Goal: Task Accomplishment & Management: Manage account settings

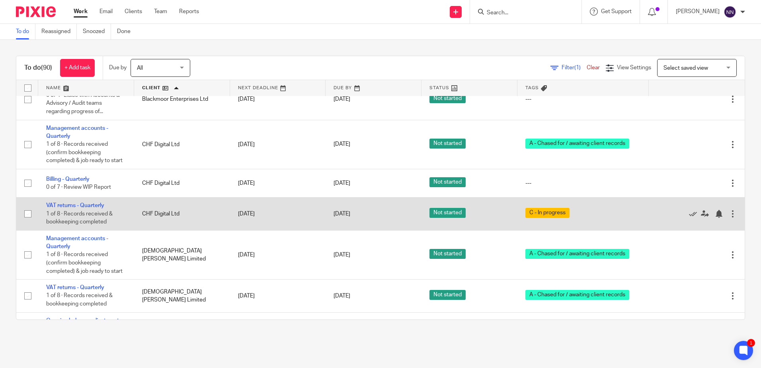
scroll to position [358, 0]
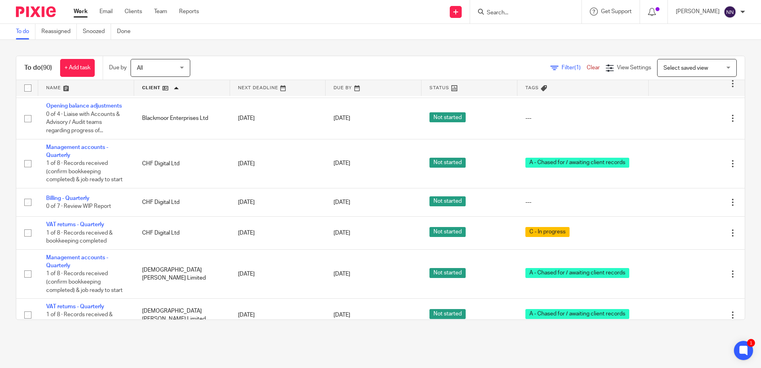
click at [144, 90] on link at bounding box center [182, 88] width 96 height 16
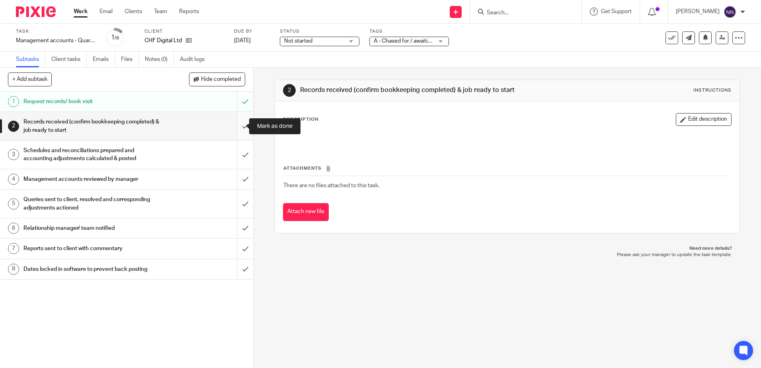
click at [239, 125] on input "submit" at bounding box center [126, 126] width 253 height 28
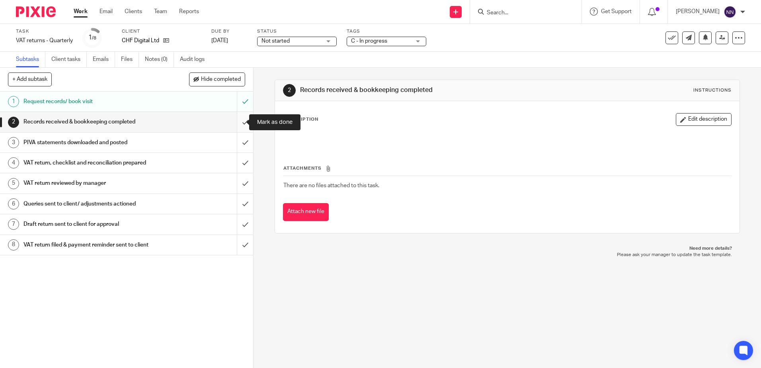
click at [241, 123] on input "submit" at bounding box center [126, 122] width 253 height 20
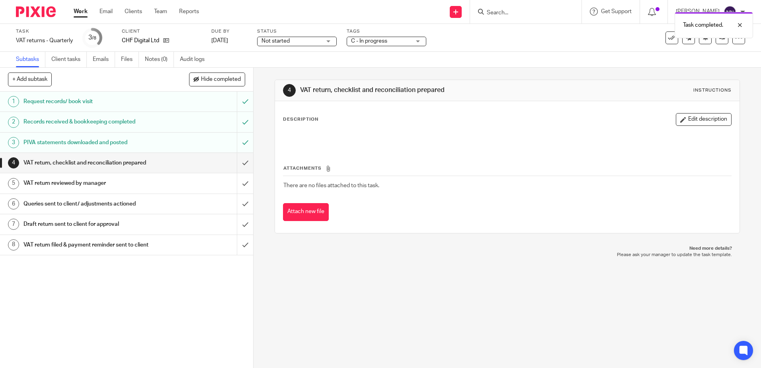
click at [415, 39] on div "C - In progress" at bounding box center [387, 42] width 80 height 10
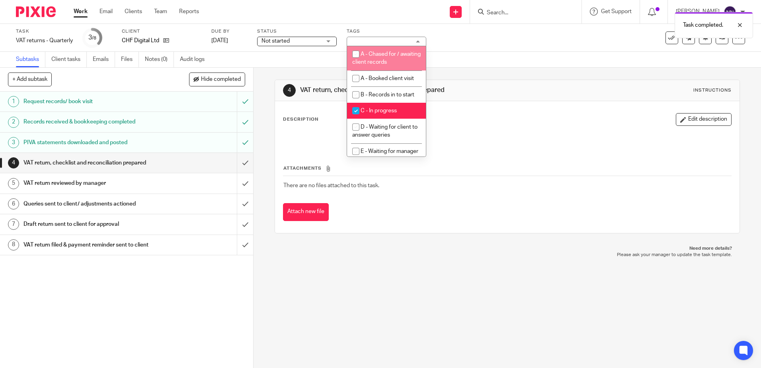
click at [320, 39] on span "Not started" at bounding box center [292, 41] width 60 height 8
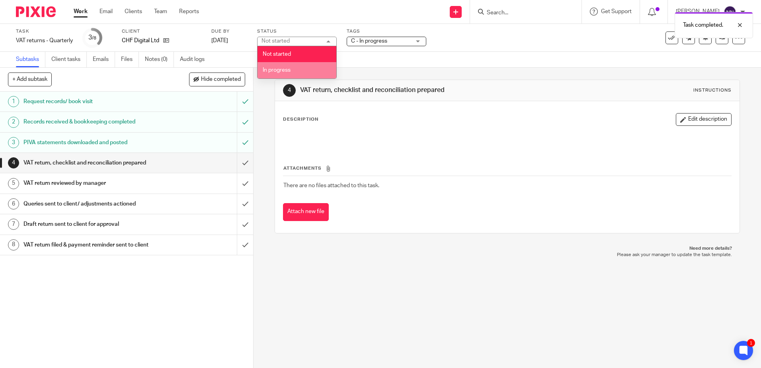
click at [294, 69] on li "In progress" at bounding box center [297, 70] width 79 height 16
click at [401, 41] on span "C - In progress" at bounding box center [381, 41] width 60 height 8
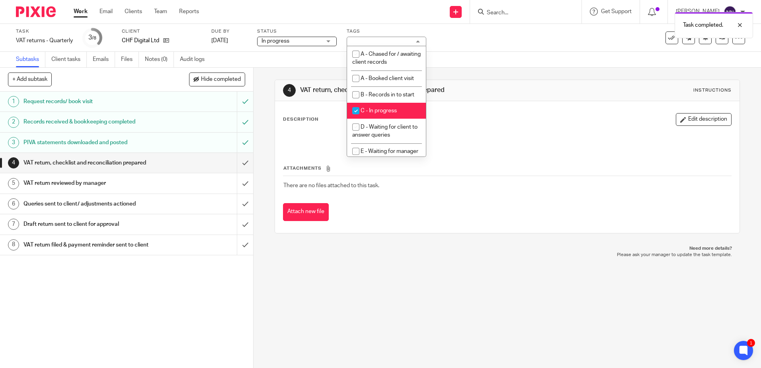
click at [357, 108] on input "checkbox" at bounding box center [355, 110] width 15 height 15
checkbox input "false"
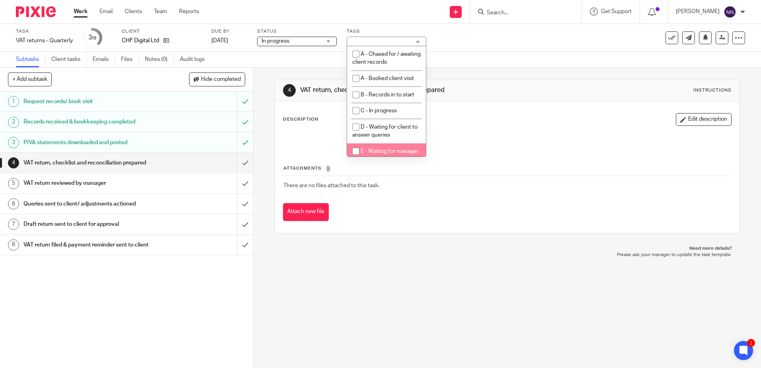
click at [359, 152] on input "checkbox" at bounding box center [355, 151] width 15 height 15
checkbox input "true"
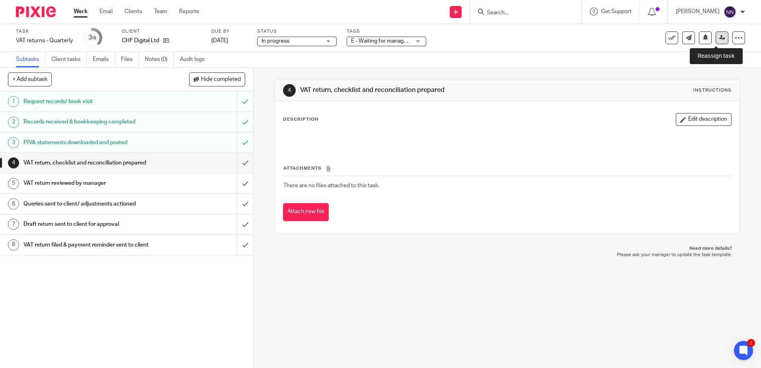
click at [719, 36] on icon at bounding box center [722, 38] width 6 height 6
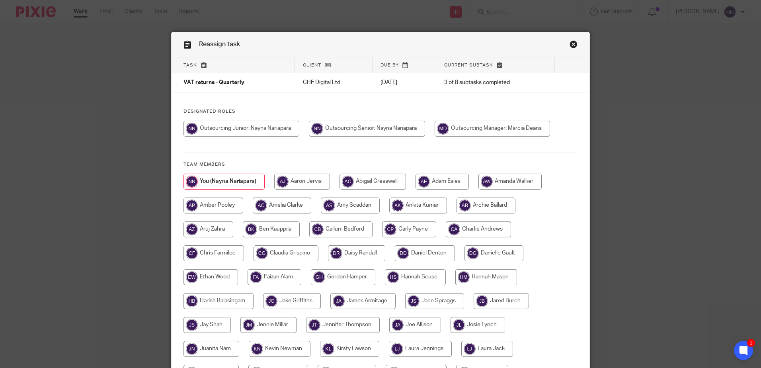
click at [410, 230] on input "radio" at bounding box center [409, 229] width 54 height 16
radio input "true"
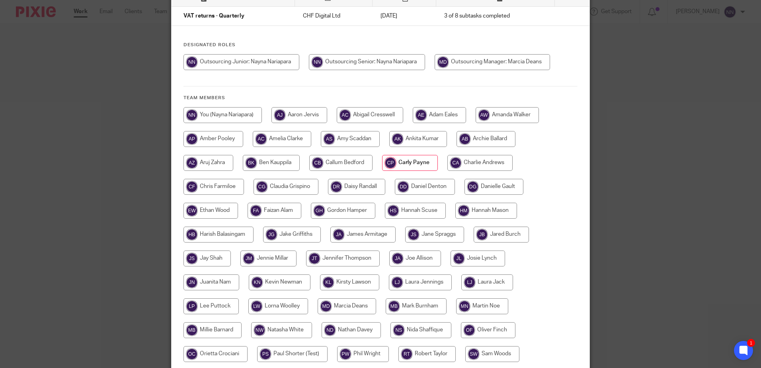
scroll to position [159, 0]
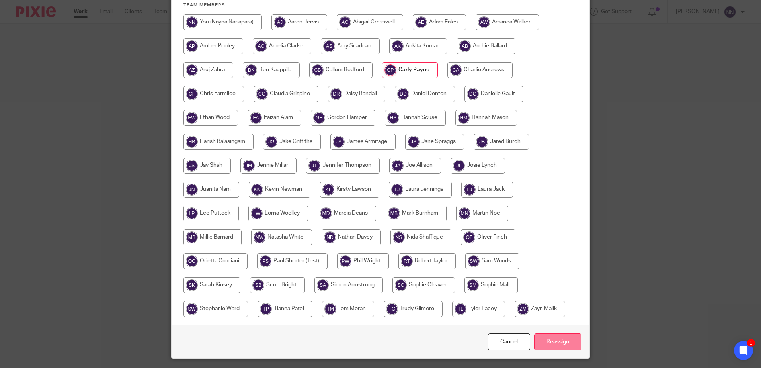
click at [552, 346] on input "Reassign" at bounding box center [557, 341] width 47 height 17
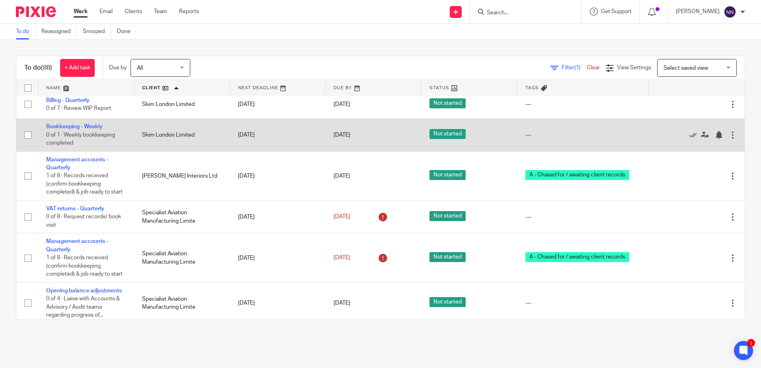
scroll to position [2707, 0]
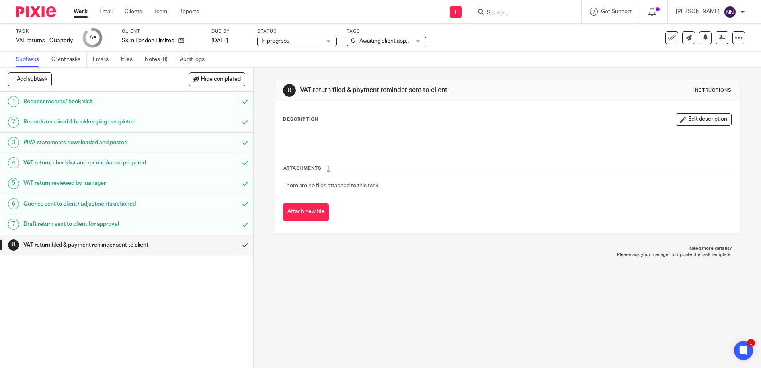
click at [419, 39] on div "G - Awaiting client approval" at bounding box center [387, 42] width 80 height 10
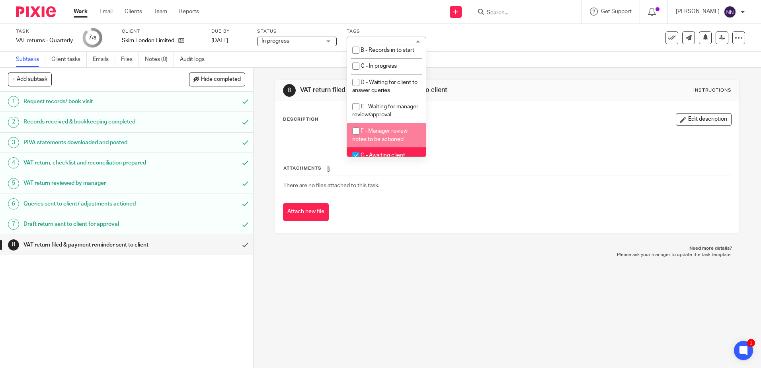
scroll to position [84, 0]
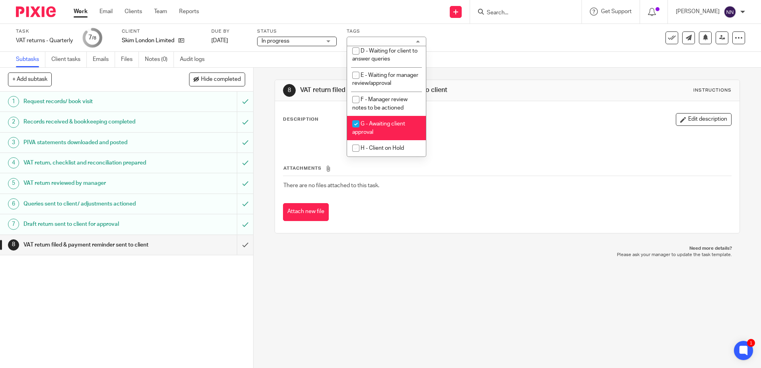
click at [356, 125] on input "checkbox" at bounding box center [355, 123] width 15 height 15
checkbox input "false"
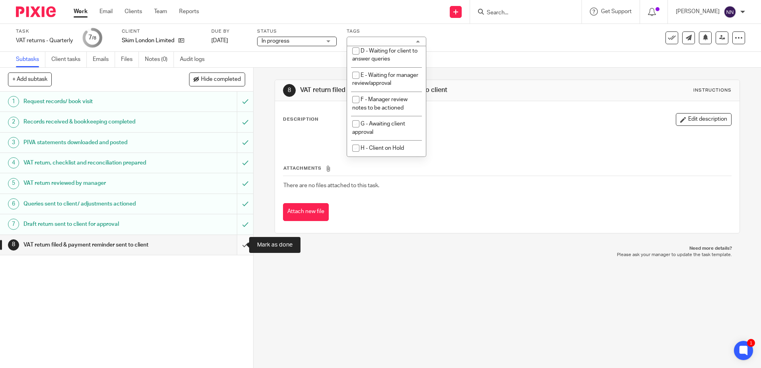
click at [234, 247] on input "submit" at bounding box center [126, 245] width 253 height 20
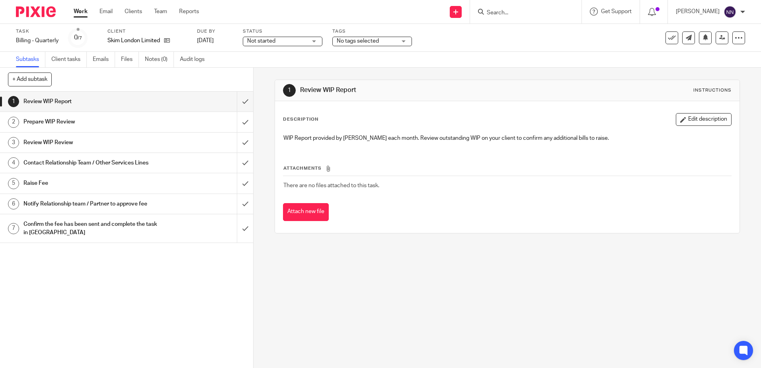
click at [316, 41] on div "Not started Not started" at bounding box center [283, 42] width 80 height 10
click at [264, 70] on span "In progress" at bounding box center [263, 70] width 28 height 6
click at [347, 43] on span "No tags selected" at bounding box center [358, 41] width 42 height 6
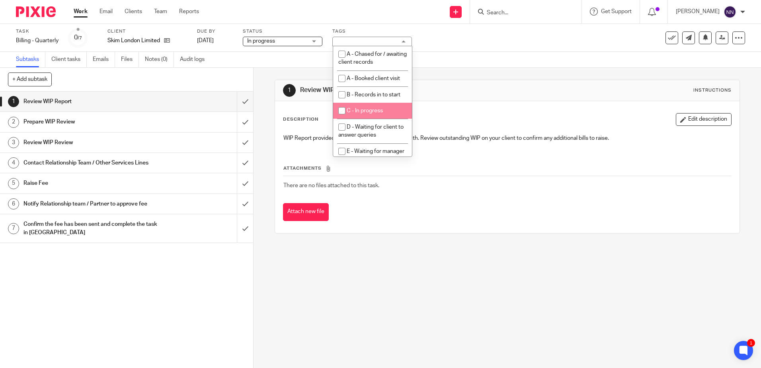
click at [346, 110] on input "checkbox" at bounding box center [341, 110] width 15 height 15
checkbox input "true"
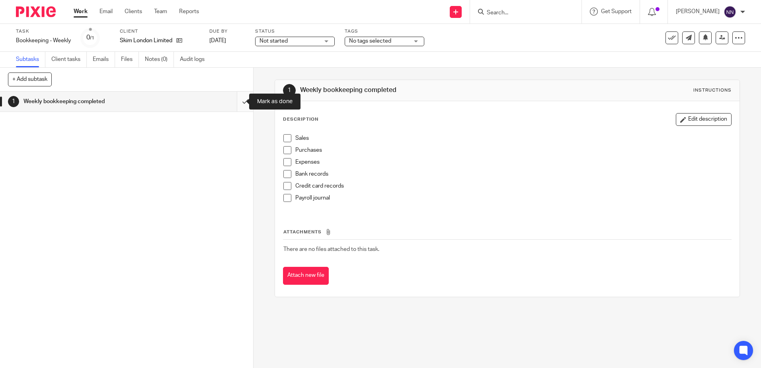
click at [240, 101] on input "submit" at bounding box center [126, 102] width 253 height 20
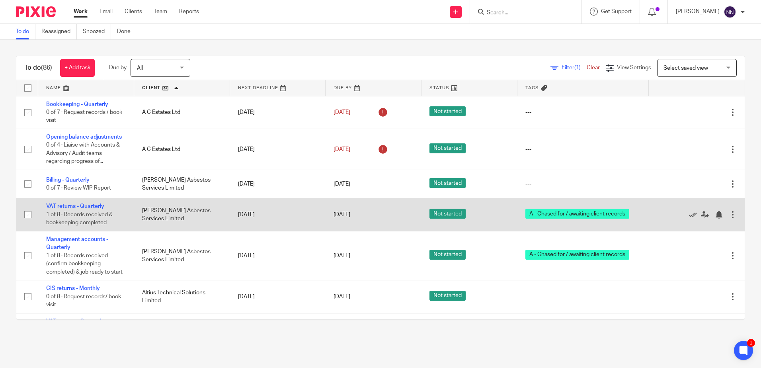
scroll to position [40, 0]
